Goal: Share content: Share content

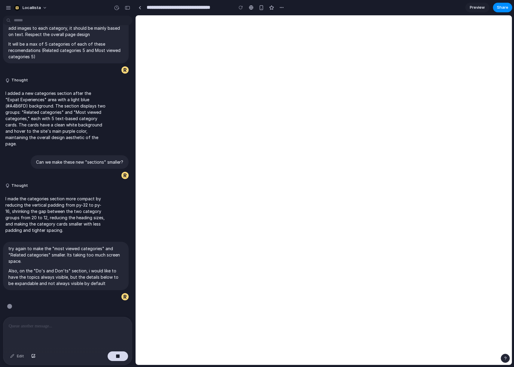
scroll to position [103, 0]
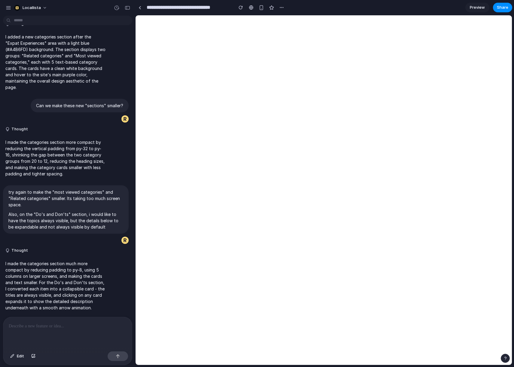
click at [58, 347] on div at bounding box center [67, 333] width 129 height 32
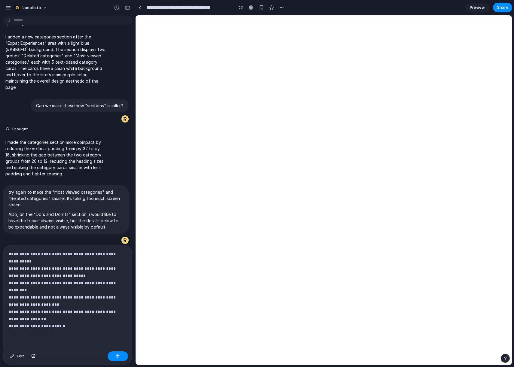
click at [61, 328] on p "**********" at bounding box center [68, 290] width 118 height 79
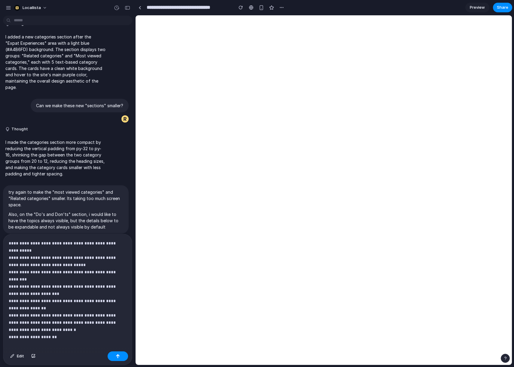
click at [82, 344] on div "**********" at bounding box center [67, 291] width 129 height 115
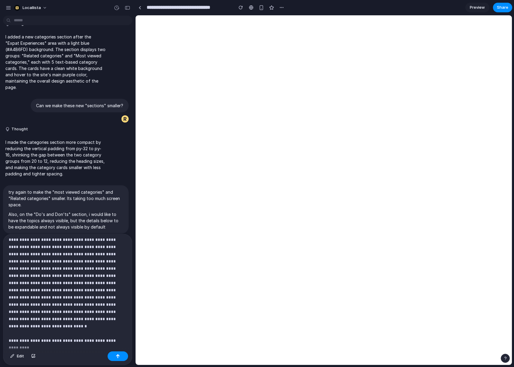
scroll to position [114, 0]
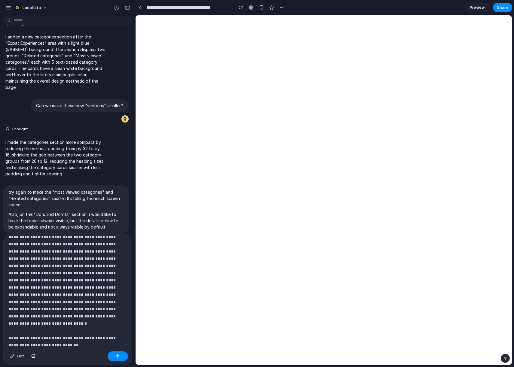
click at [75, 347] on p "**********" at bounding box center [68, 236] width 118 height 223
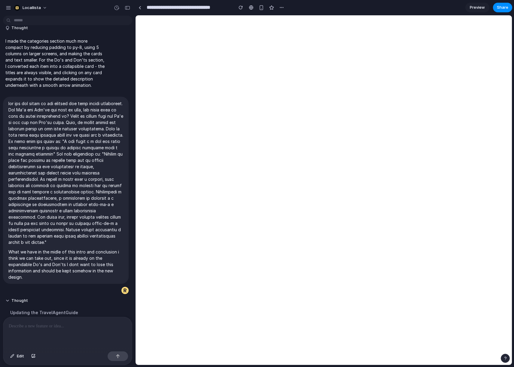
scroll to position [480, 0]
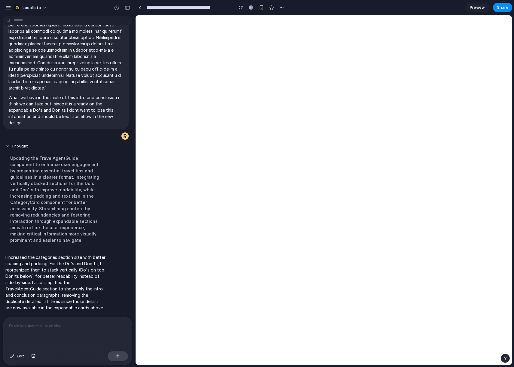
click at [79, 328] on p at bounding box center [68, 326] width 118 height 7
click at [67, 326] on p at bounding box center [68, 326] width 118 height 7
click at [47, 329] on p at bounding box center [68, 326] width 118 height 7
click at [128, 328] on div "**********" at bounding box center [67, 333] width 129 height 32
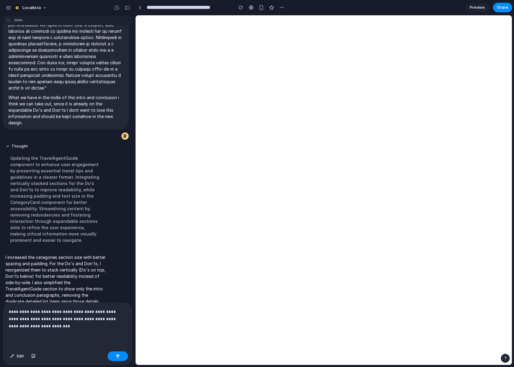
click at [56, 334] on div "**********" at bounding box center [67, 326] width 129 height 46
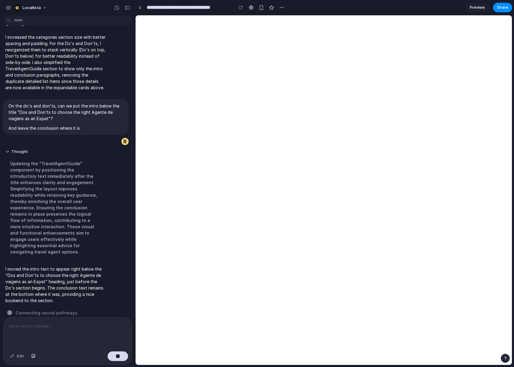
scroll to position [588, 0]
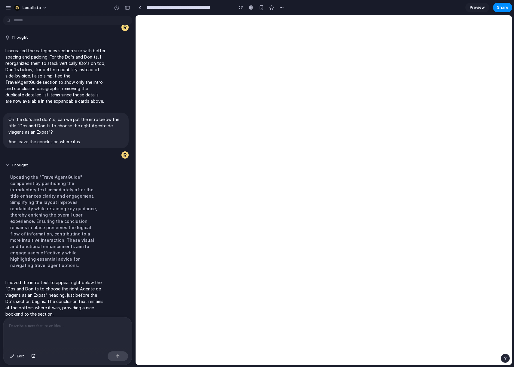
click at [38, 330] on p at bounding box center [68, 326] width 118 height 7
click at [104, 328] on p "**********" at bounding box center [68, 326] width 118 height 7
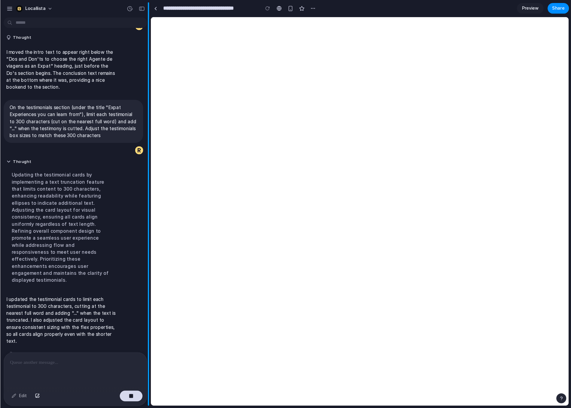
scroll to position [706, 0]
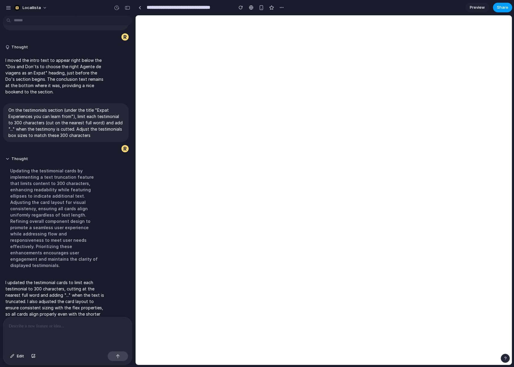
click at [499, 9] on span "Share" at bounding box center [502, 8] width 11 height 6
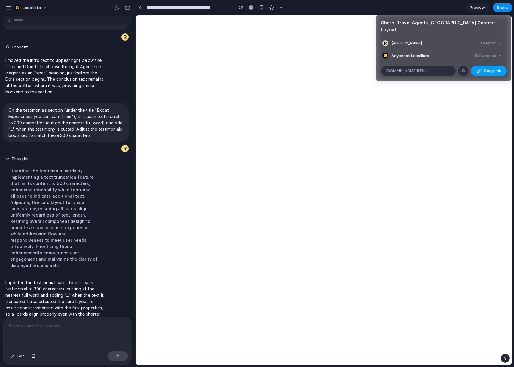
click at [488, 68] on span "Copy link" at bounding box center [492, 71] width 17 height 6
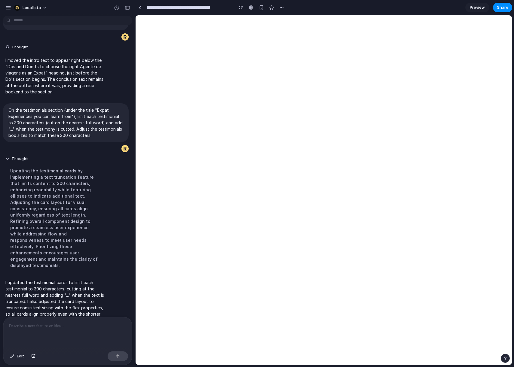
click at [418, 228] on div "Share ' Travel Agents [GEOGRAPHIC_DATA] Content Layout ' [PERSON_NAME] Creator …" at bounding box center [257, 183] width 514 height 367
click at [502, 8] on span "Share" at bounding box center [502, 8] width 11 height 6
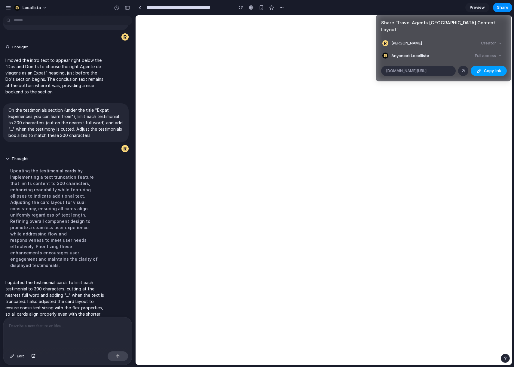
click at [490, 68] on span "Copy link" at bounding box center [492, 71] width 17 height 6
click at [480, 68] on button "Copy link" at bounding box center [488, 71] width 36 height 10
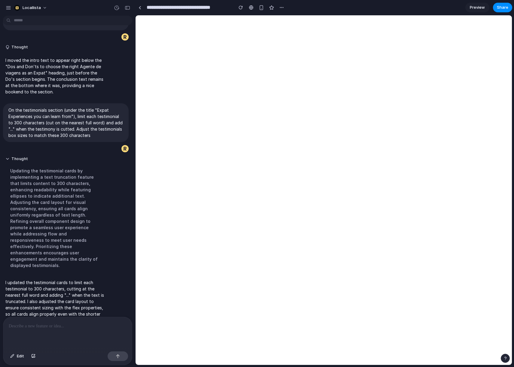
click at [476, 171] on div "Share ' Travel Agents [GEOGRAPHIC_DATA] Content Layout ' [PERSON_NAME] Creator …" at bounding box center [257, 183] width 514 height 367
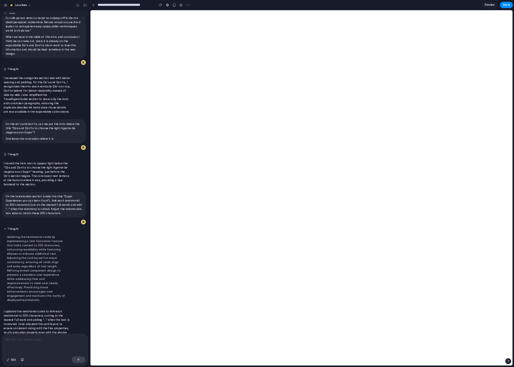
scroll to position [522, 0]
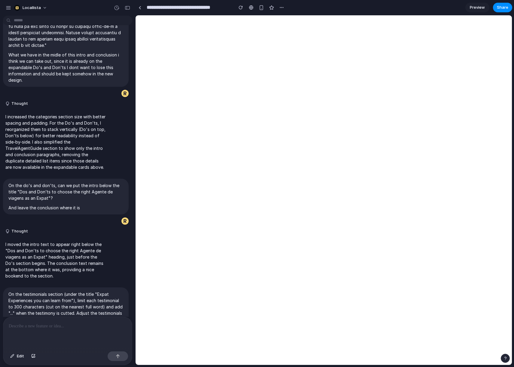
click at [59, 330] on p at bounding box center [68, 326] width 118 height 7
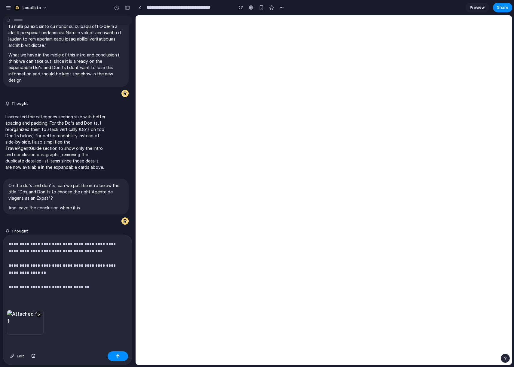
click at [52, 298] on div "**********" at bounding box center [67, 272] width 129 height 75
click at [121, 359] on button "button" at bounding box center [118, 356] width 20 height 10
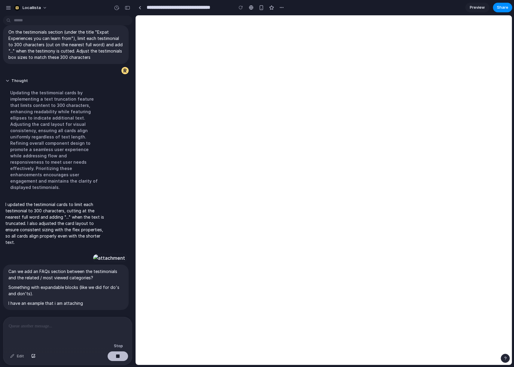
scroll to position [872, 0]
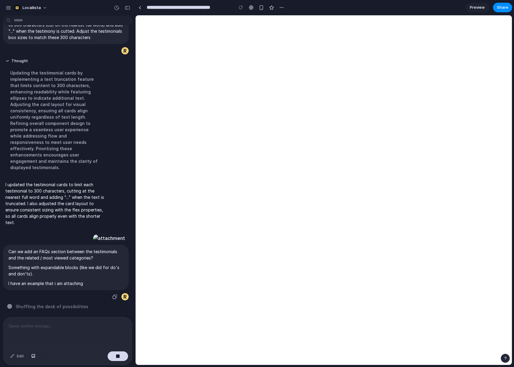
click at [93, 234] on div at bounding box center [109, 238] width 33 height 8
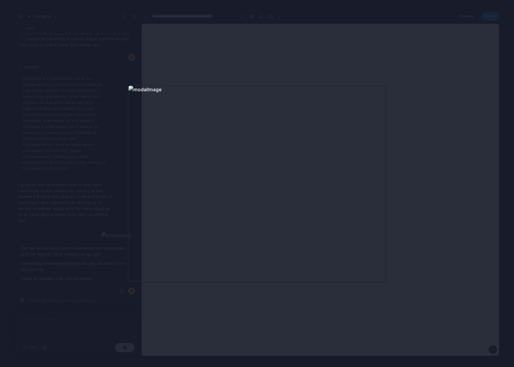
click at [98, 230] on div at bounding box center [257, 183] width 514 height 367
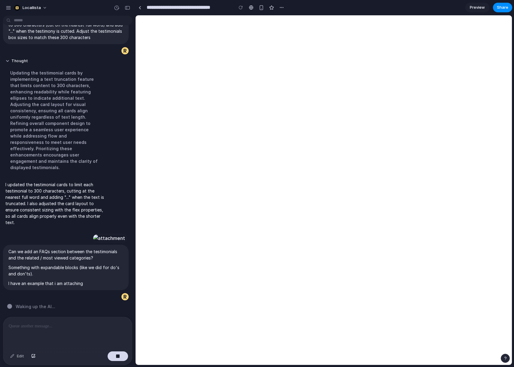
click at [68, 322] on div at bounding box center [67, 333] width 129 height 32
click at [116, 357] on div "button" at bounding box center [118, 356] width 4 height 4
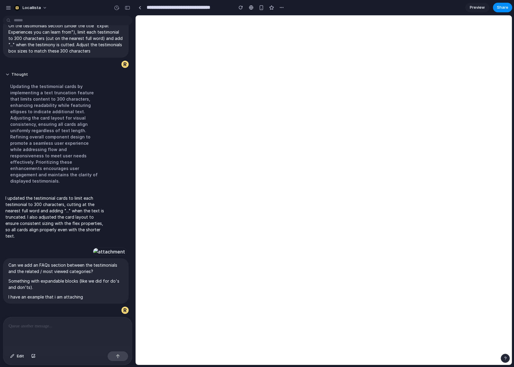
click at [71, 324] on p at bounding box center [68, 326] width 118 height 7
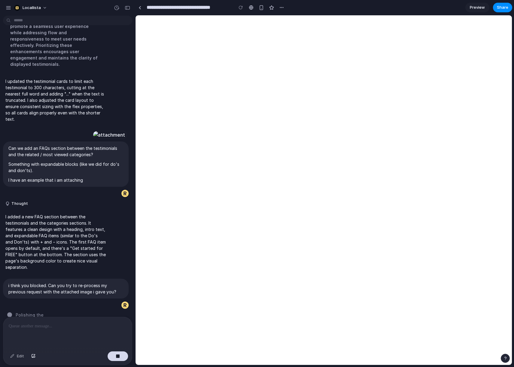
scroll to position [984, 0]
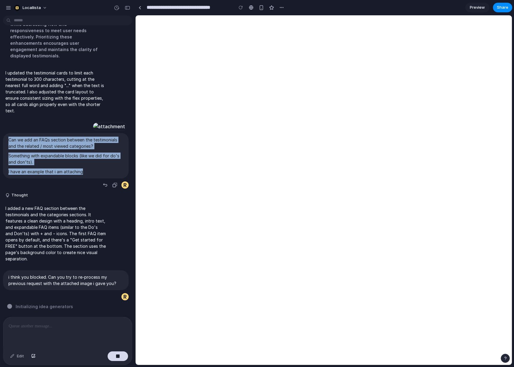
drag, startPoint x: 85, startPoint y: 175, endPoint x: 8, endPoint y: 138, distance: 85.3
click at [8, 138] on div "Can we add an FAQs section between the testimonials and the related / most view…" at bounding box center [66, 155] width 126 height 45
copy span "Can we add an FAQs section between the testimonials and the related / most view…"
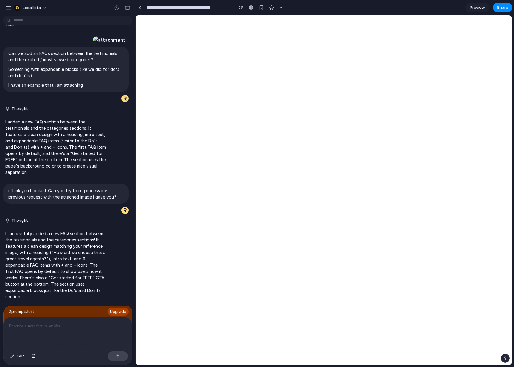
scroll to position [979, 0]
click at [499, 9] on span "Share" at bounding box center [502, 8] width 11 height 6
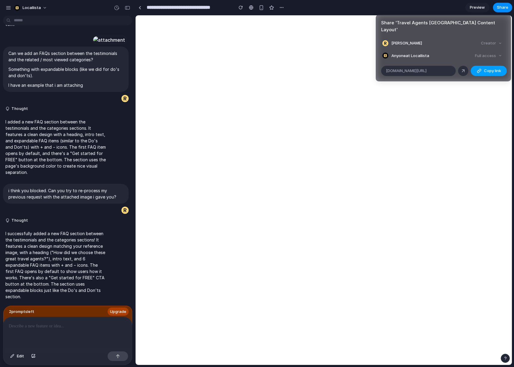
click at [493, 68] on span "Copy link" at bounding box center [492, 71] width 17 height 6
click at [484, 93] on div "Share ' Travel Agents [GEOGRAPHIC_DATA] Content Layout ' [PERSON_NAME] Creator …" at bounding box center [257, 183] width 514 height 367
